Goal: Task Accomplishment & Management: Manage account settings

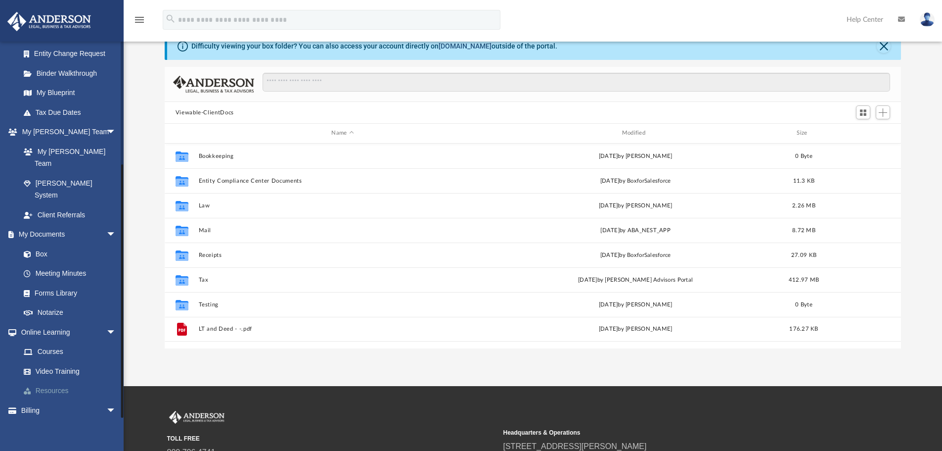
scroll to position [49, 0]
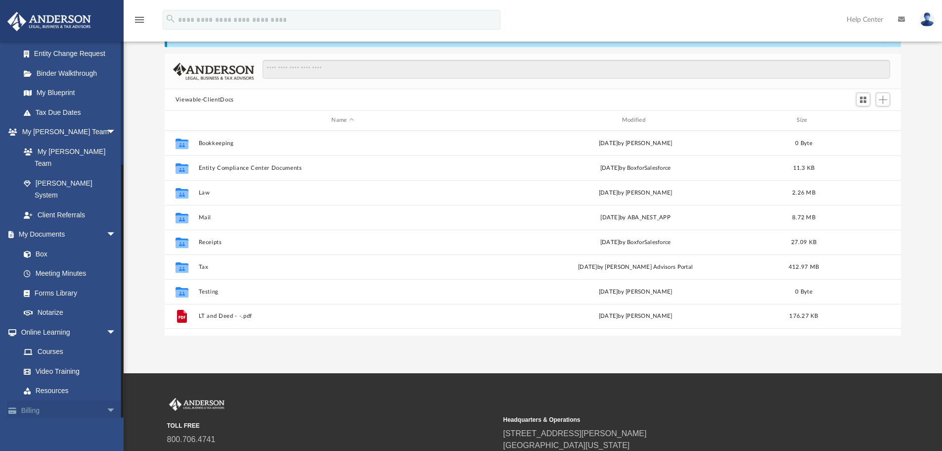
click at [106, 400] on span "arrow_drop_down" at bounding box center [116, 410] width 20 height 20
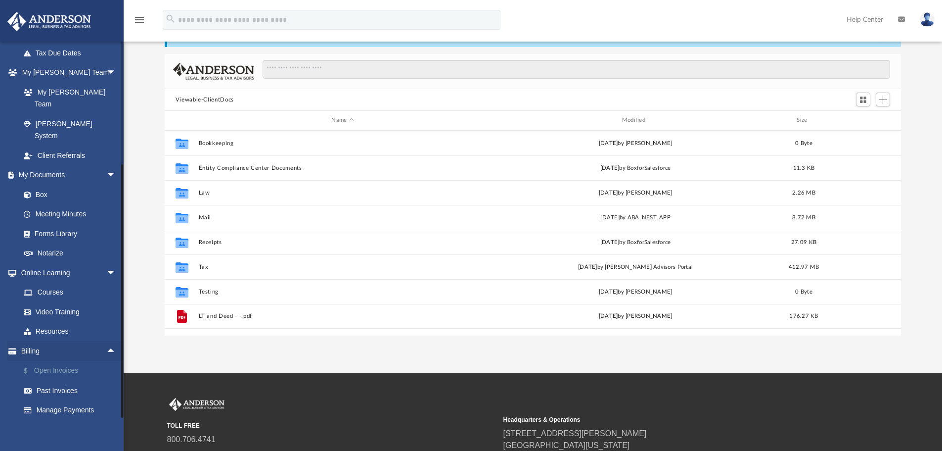
click at [75, 361] on link "$ Open Invoices" at bounding box center [72, 371] width 117 height 20
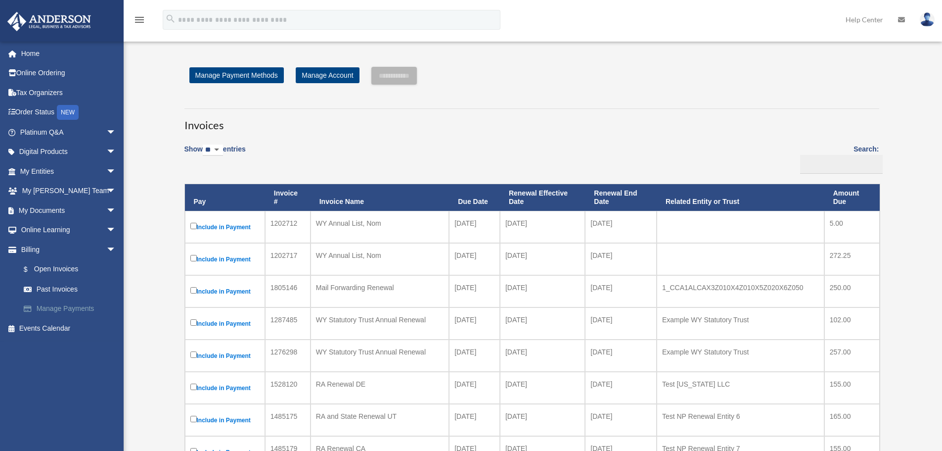
click at [78, 306] on link "Manage Payments" at bounding box center [72, 309] width 117 height 20
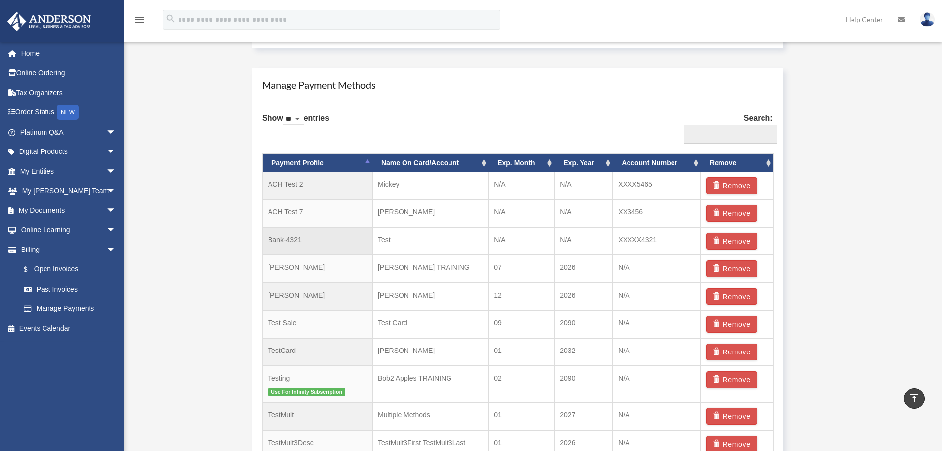
scroll to position [495, 0]
